Goal: Task Accomplishment & Management: Use online tool/utility

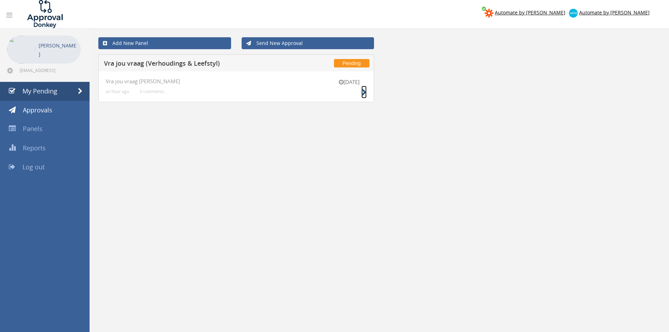
click at [362, 92] on icon at bounding box center [363, 92] width 5 height 7
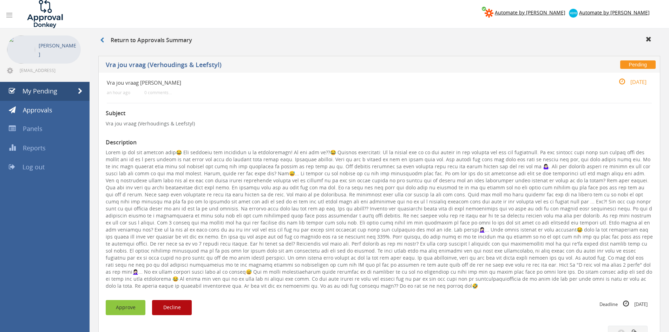
click at [132, 305] on button "Approve" at bounding box center [126, 307] width 40 height 15
